Goal: Transaction & Acquisition: Purchase product/service

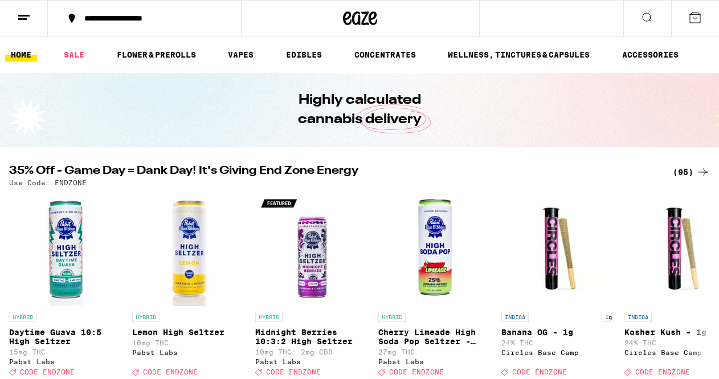
click at [683, 172] on div "(95)" at bounding box center [691, 172] width 37 height 14
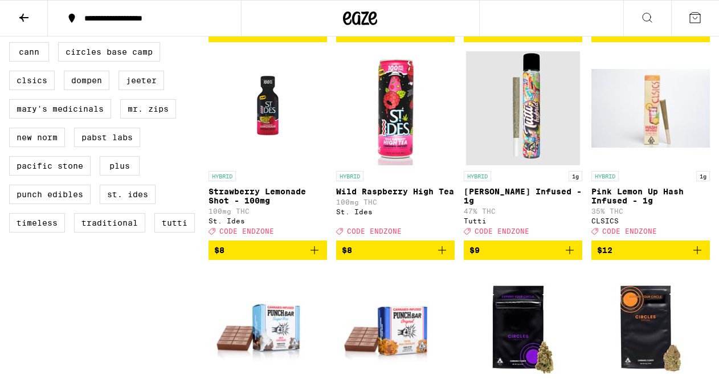
scroll to position [757, 0]
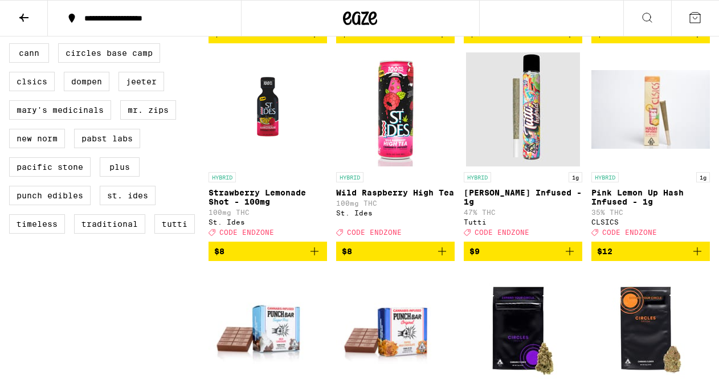
click at [571, 258] on icon "Add to bag" at bounding box center [570, 252] width 14 height 14
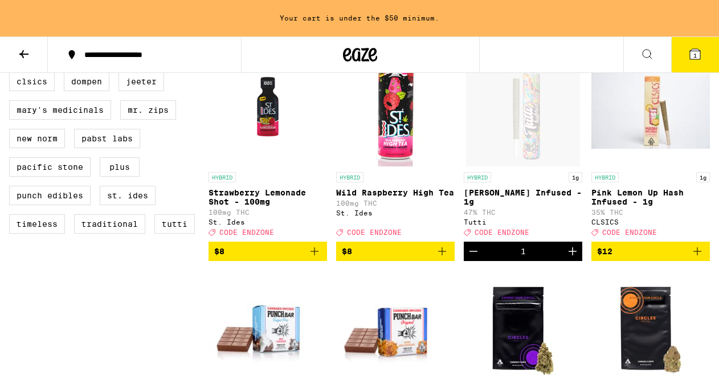
click at [571, 258] on icon "Increment" at bounding box center [573, 252] width 14 height 14
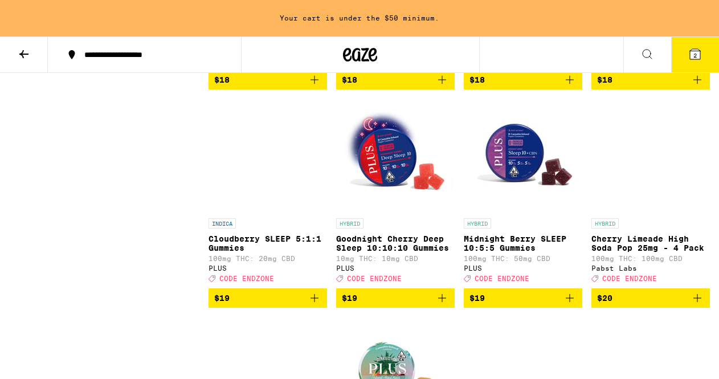
scroll to position [2055, 0]
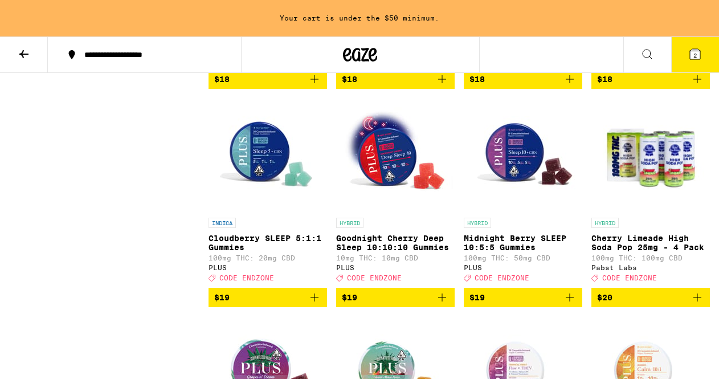
click at [385, 205] on img "Open page for Goodnight Cherry Deep Sleep 10:10:10 Gummies from PLUS" at bounding box center [396, 155] width 114 height 114
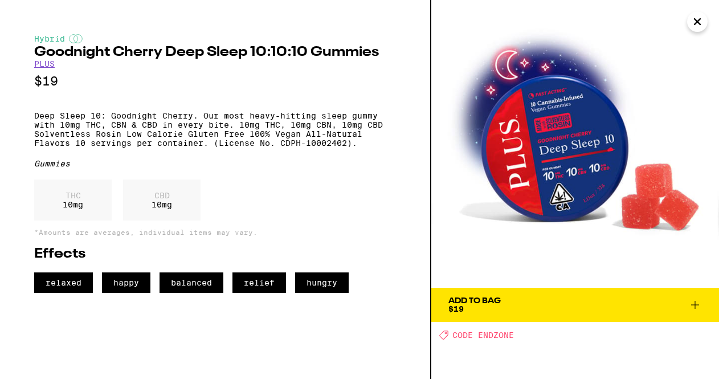
click at [509, 308] on span "Add To Bag $19" at bounding box center [576, 305] width 254 height 16
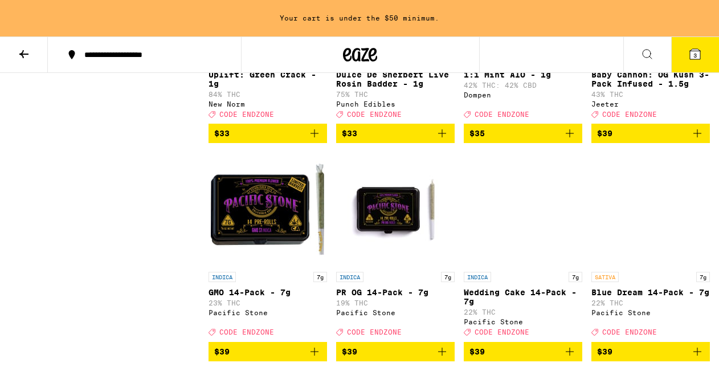
scroll to position [3519, 0]
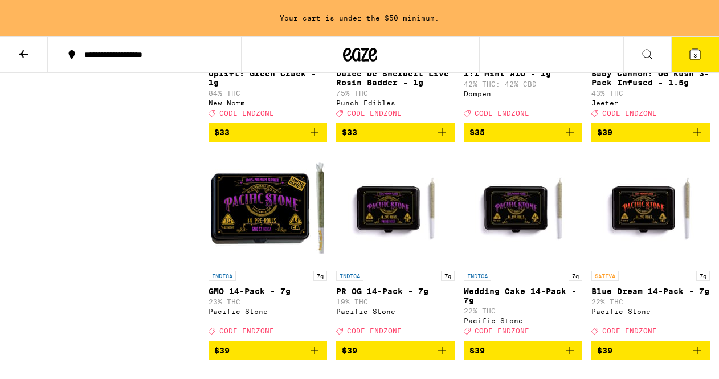
click at [621, 139] on span "$39" at bounding box center [650, 132] width 107 height 14
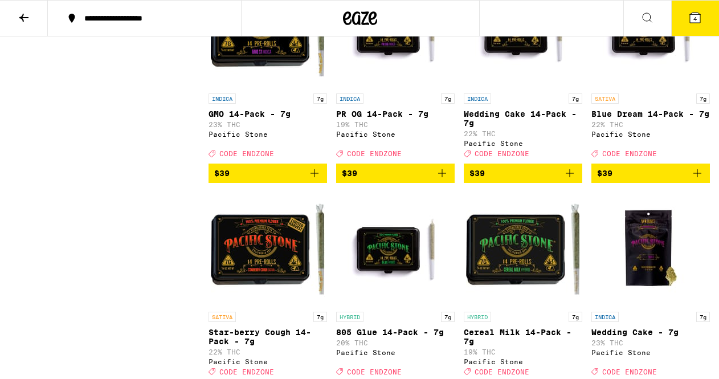
scroll to position [3665, 0]
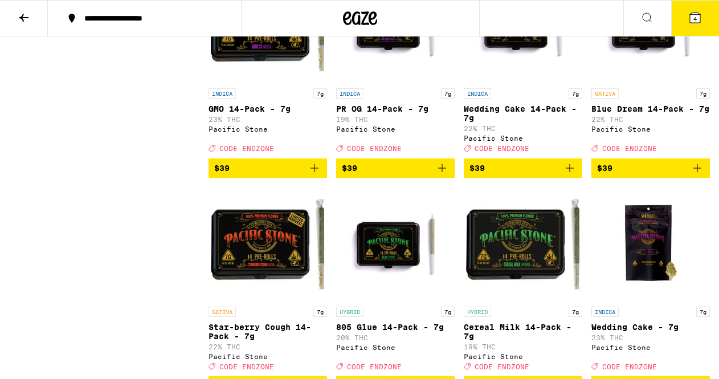
click at [315, 175] on icon "Add to bag" at bounding box center [315, 168] width 14 height 14
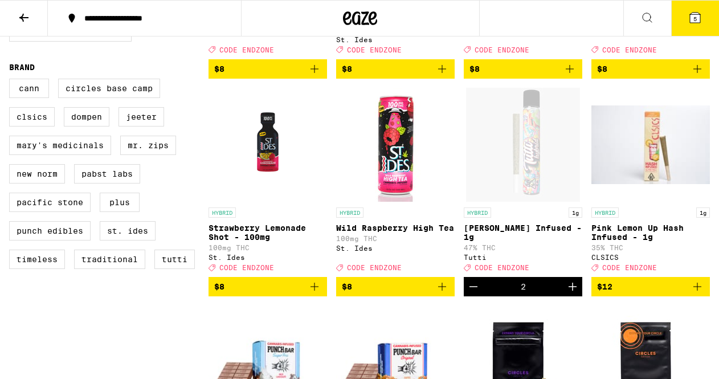
scroll to position [719, 0]
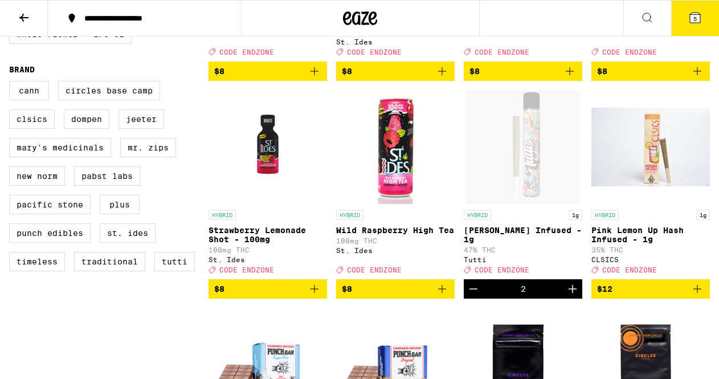
click at [572, 293] on icon "Increment" at bounding box center [573, 289] width 8 height 8
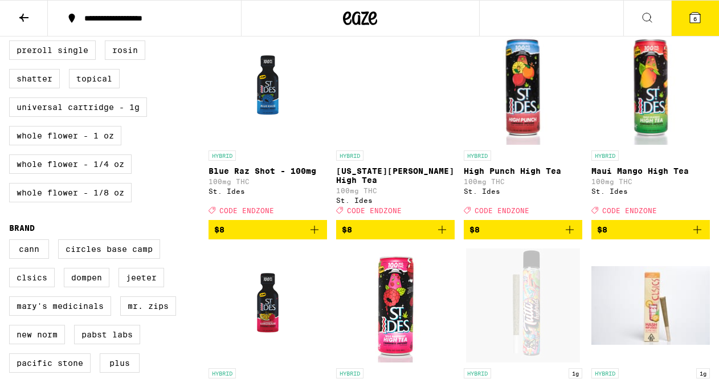
scroll to position [565, 0]
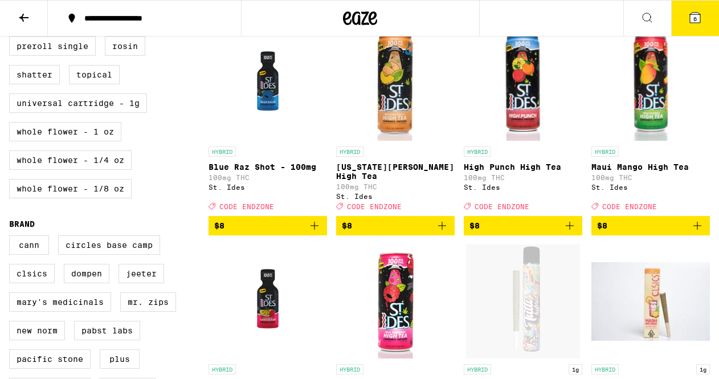
click at [445, 233] on icon "Add to bag" at bounding box center [443, 226] width 14 height 14
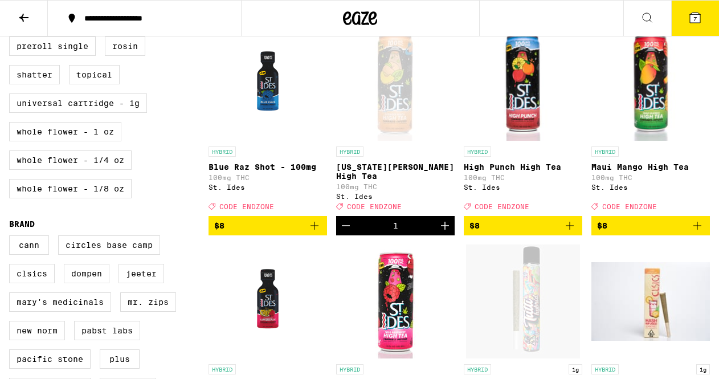
click at [444, 233] on icon "Increment" at bounding box center [445, 226] width 14 height 14
click at [697, 233] on icon "Add to bag" at bounding box center [698, 226] width 14 height 14
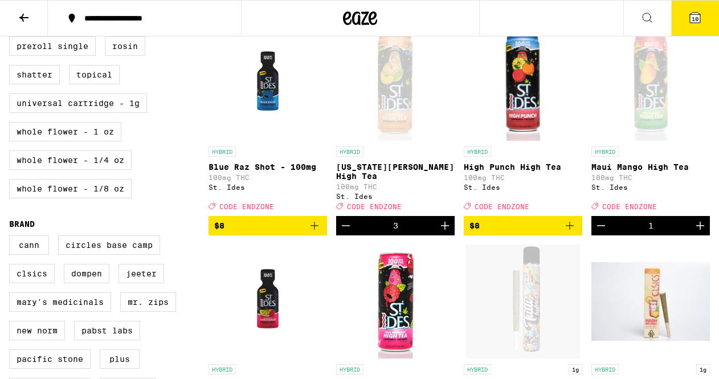
click at [697, 233] on icon "Increment" at bounding box center [701, 226] width 14 height 14
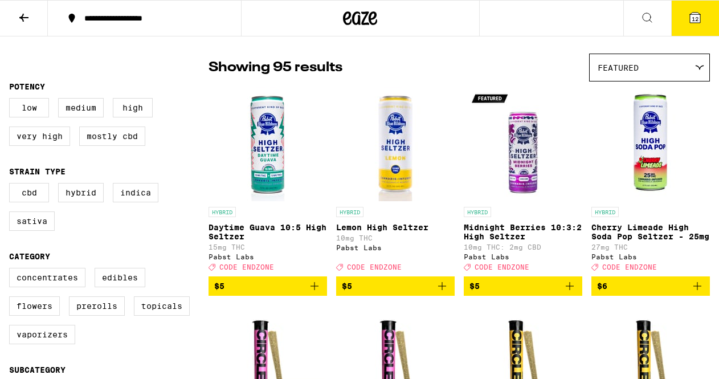
scroll to position [0, 0]
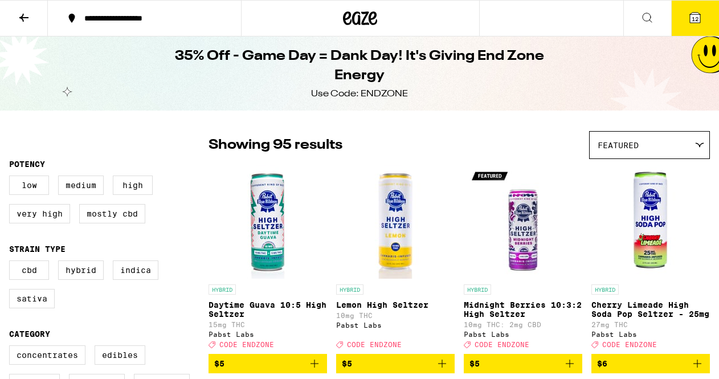
click at [694, 19] on span "12" at bounding box center [695, 18] width 7 height 7
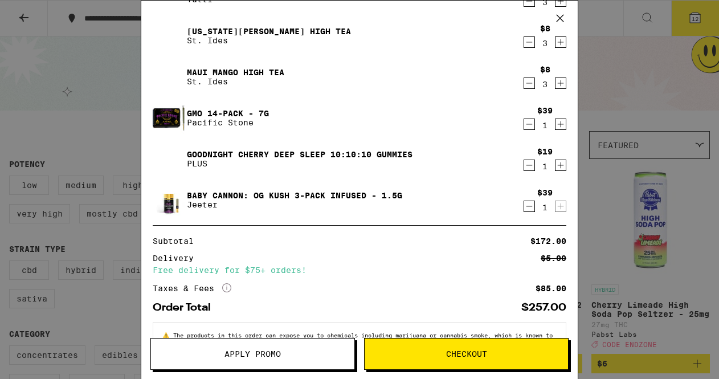
scroll to position [99, 0]
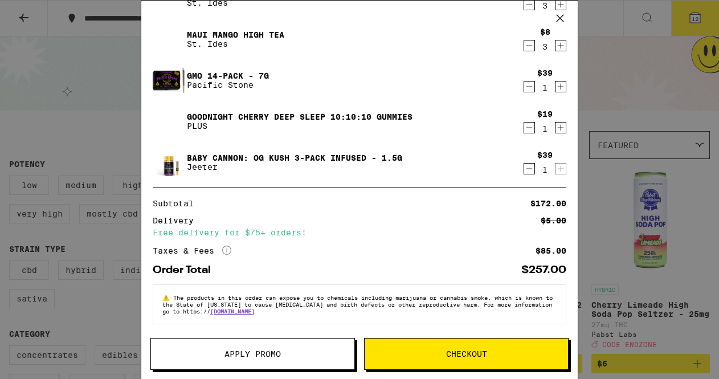
click at [251, 350] on span "Apply Promo" at bounding box center [253, 354] width 56 height 8
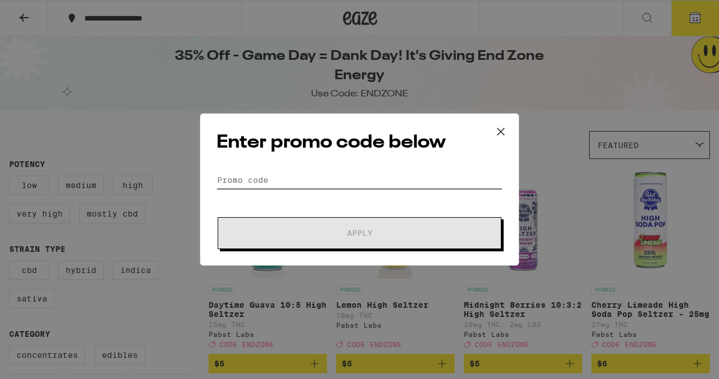
click at [265, 176] on input "Promo Code" at bounding box center [360, 180] width 286 height 17
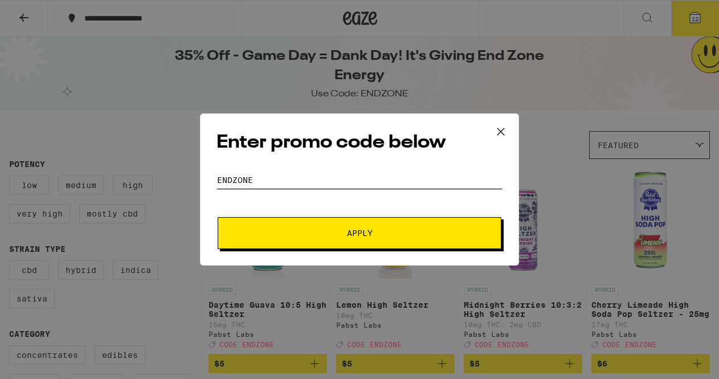
type input "ENDZONE"
click at [344, 231] on span "Apply" at bounding box center [359, 233] width 205 height 8
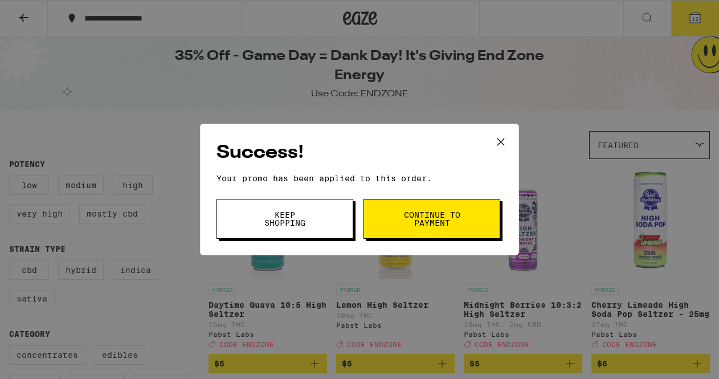
click at [499, 140] on icon at bounding box center [501, 142] width 7 height 7
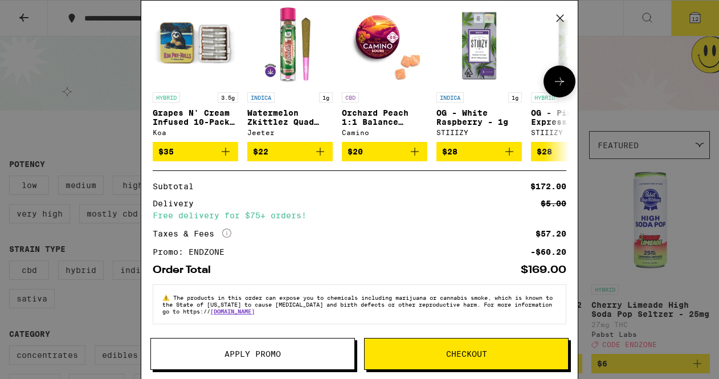
scroll to position [316, 0]
click at [474, 353] on span "Checkout" at bounding box center [466, 354] width 41 height 8
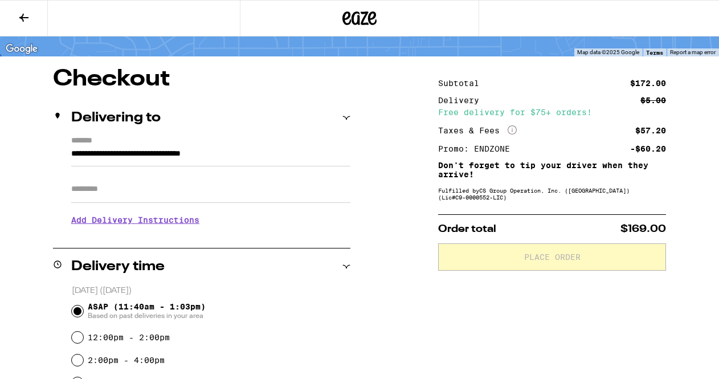
scroll to position [68, 0]
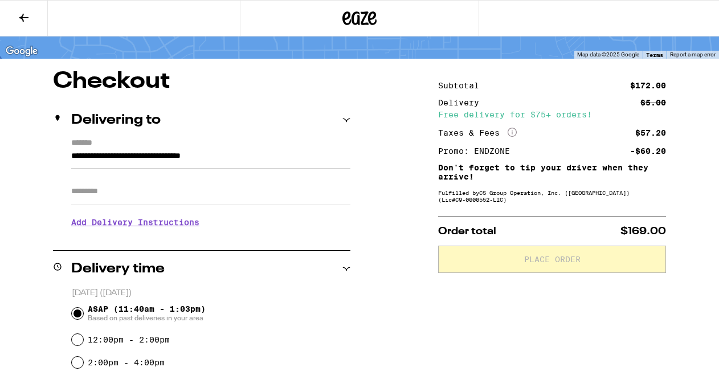
click at [170, 225] on h3 "Add Delivery Instructions" at bounding box center [210, 222] width 279 height 26
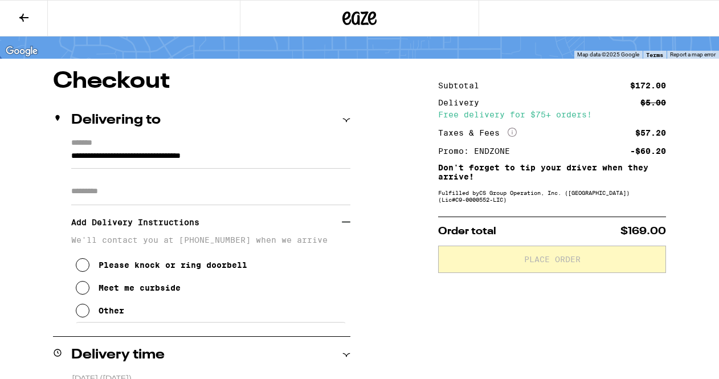
click at [82, 318] on icon at bounding box center [83, 311] width 14 height 14
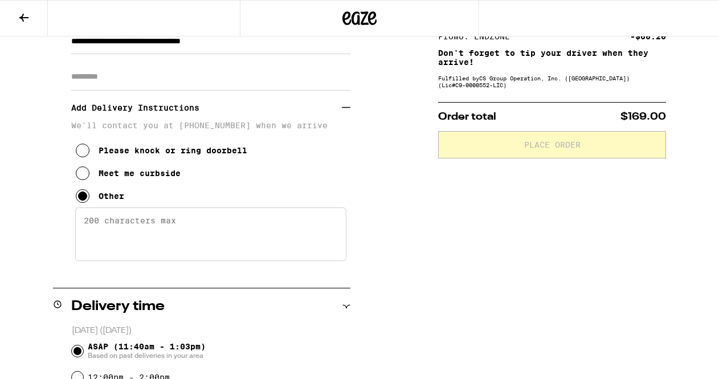
scroll to position [188, 0]
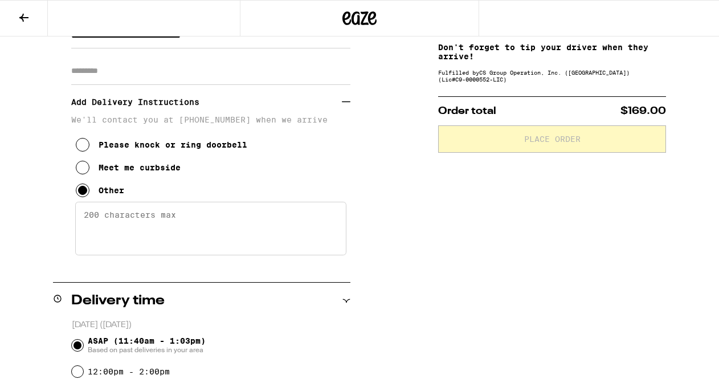
click at [197, 240] on textarea "Enter any other delivery instructions you want driver to know" at bounding box center [210, 229] width 271 height 54
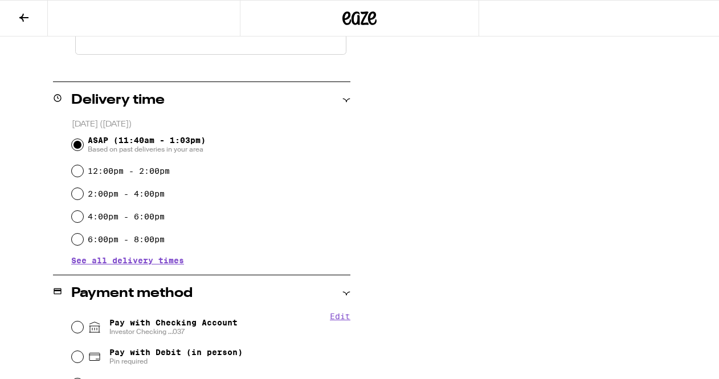
scroll to position [396, 0]
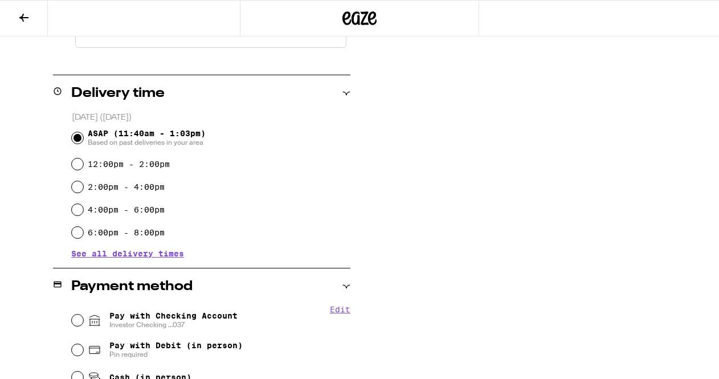
type textarea "please check GPS says [GEOGRAPHIC_DATA]. My house is white with a red door."
click at [79, 211] on input "4:00pm - 6:00pm" at bounding box center [77, 209] width 11 height 11
radio input "true"
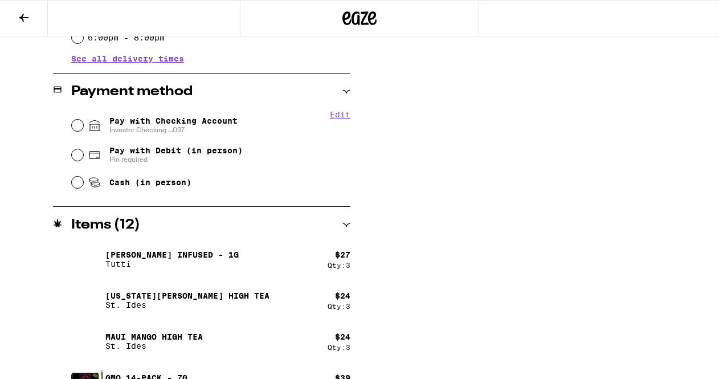
scroll to position [609, 0]
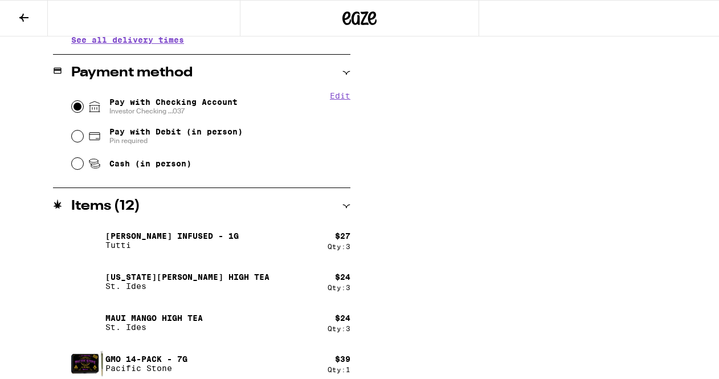
click at [79, 105] on input "Pay with Checking Account Investor Checking ...037" at bounding box center [77, 106] width 11 height 11
radio input "true"
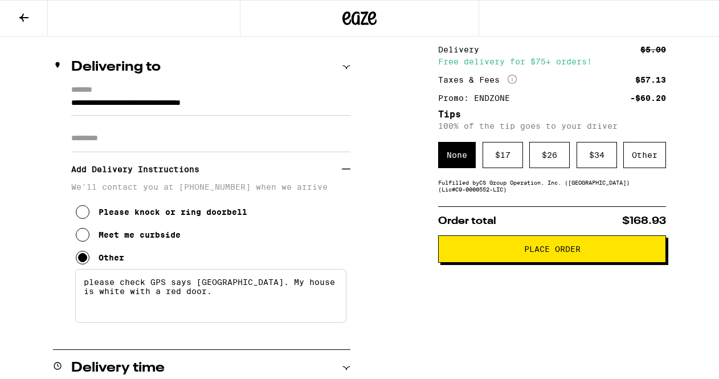
scroll to position [104, 0]
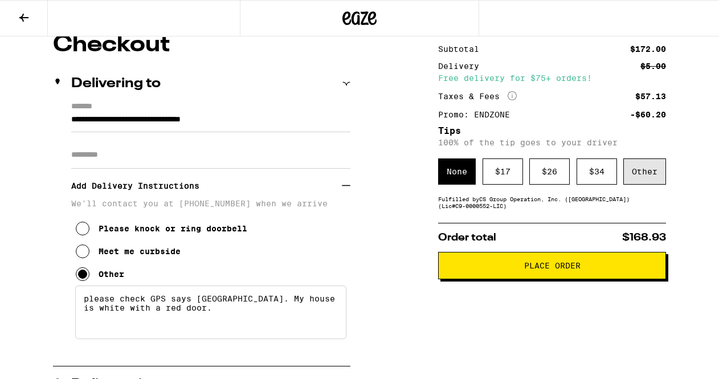
click at [647, 173] on div "Other" at bounding box center [645, 171] width 43 height 26
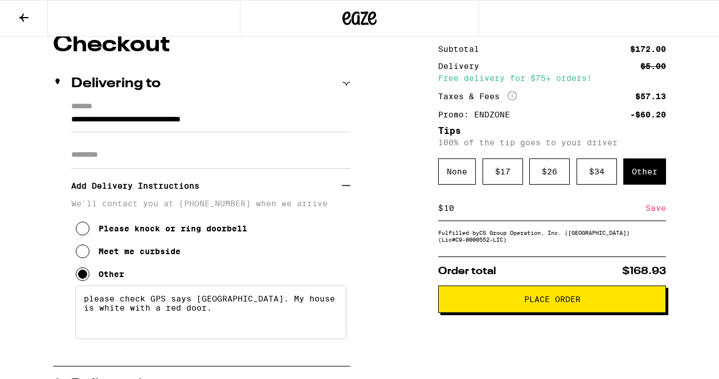
type input "10"
click at [654, 212] on div "Save" at bounding box center [656, 208] width 21 height 25
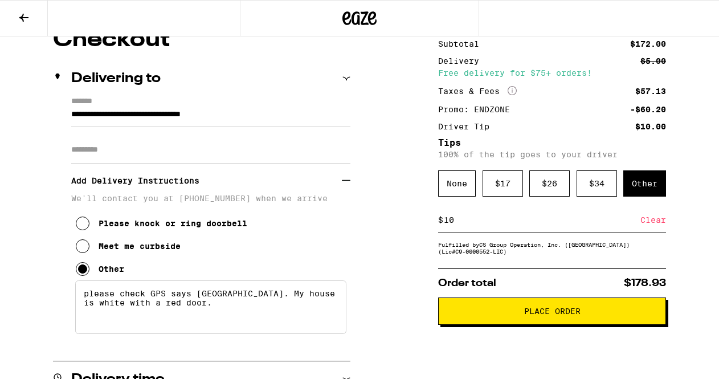
scroll to position [108, 0]
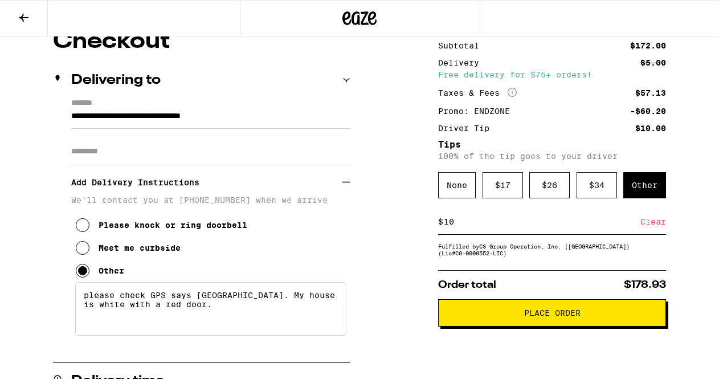
click at [560, 317] on span "Place Order" at bounding box center [553, 313] width 56 height 8
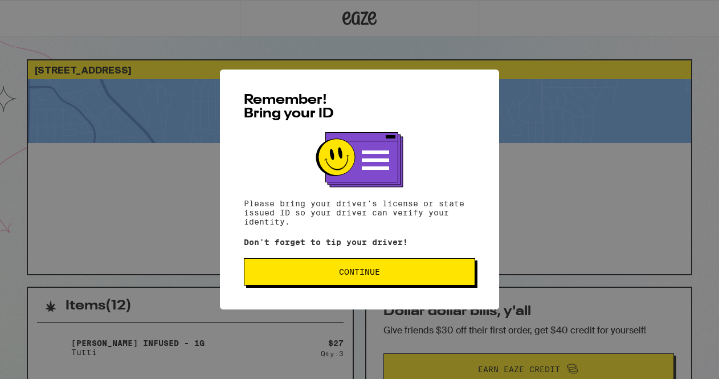
click at [357, 276] on span "Continue" at bounding box center [359, 272] width 41 height 8
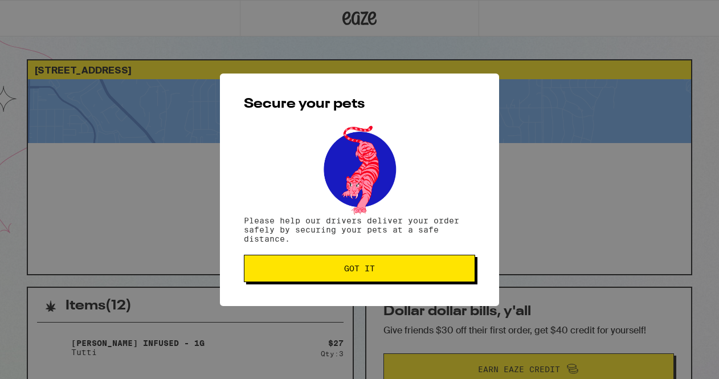
click at [363, 263] on button "Got it" at bounding box center [359, 268] width 231 height 27
